Goal: Check status: Check status

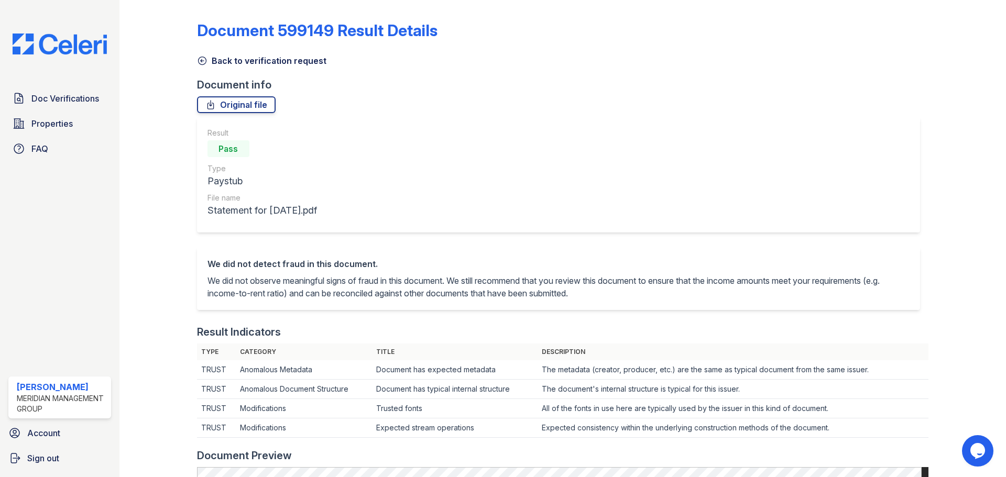
drag, startPoint x: 228, startPoint y: 55, endPoint x: 244, endPoint y: 54, distance: 15.7
click at [228, 55] on link "Back to verification request" at bounding box center [261, 60] width 129 height 13
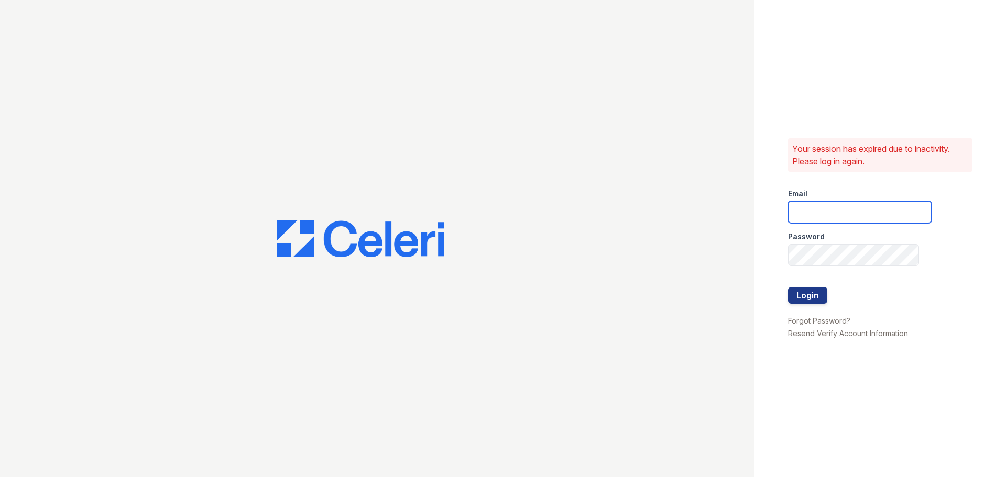
type input "[EMAIL_ADDRESS][DOMAIN_NAME]"
click at [824, 288] on button "Login" at bounding box center [807, 295] width 39 height 17
